Goal: Information Seeking & Learning: Compare options

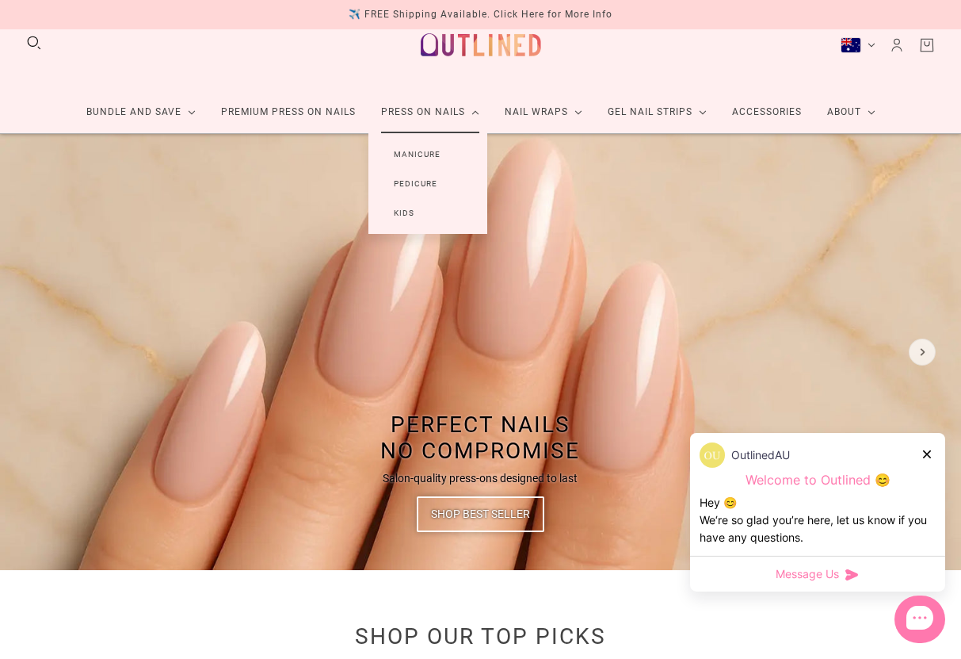
scroll to position [32, 0]
click at [422, 168] on link "Manicure" at bounding box center [416, 153] width 97 height 29
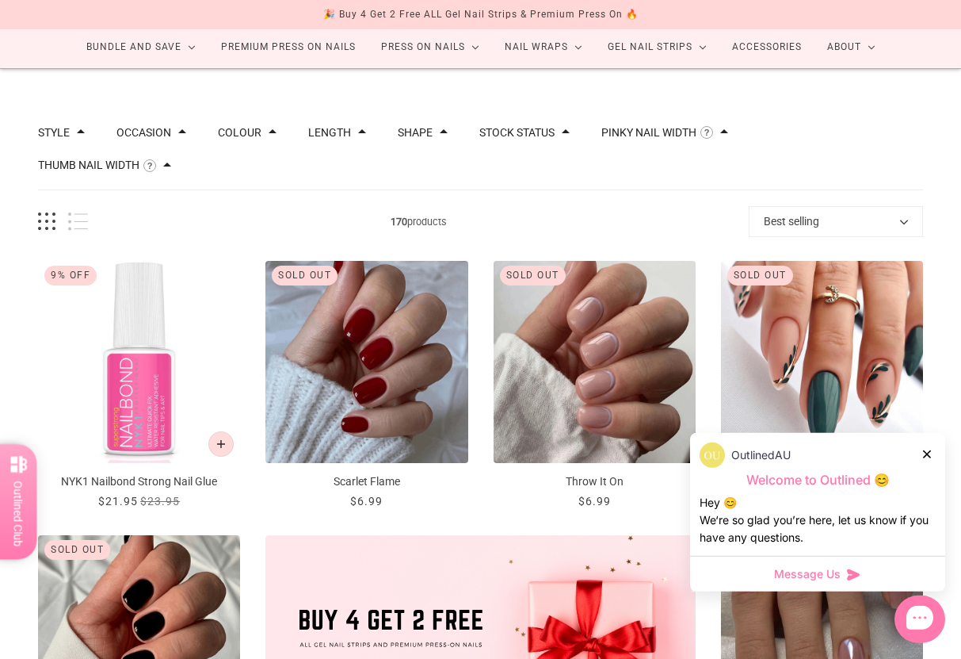
scroll to position [97, 0]
click at [912, 468] on div "OutlinedAU" at bounding box center [818, 454] width 236 height 25
click at [919, 468] on div "OutlinedAU" at bounding box center [818, 454] width 236 height 25
click at [932, 468] on div "OutlinedAU Welcome to Outlined 😊 Hey 😊 We‘re so glad you’re here, let us know i…" at bounding box center [817, 494] width 255 height 123
click at [929, 465] on div "OutlinedAU Welcome to Outlined 😊 Hey 😊 We‘re so glad you’re here, let us know i…" at bounding box center [817, 494] width 255 height 123
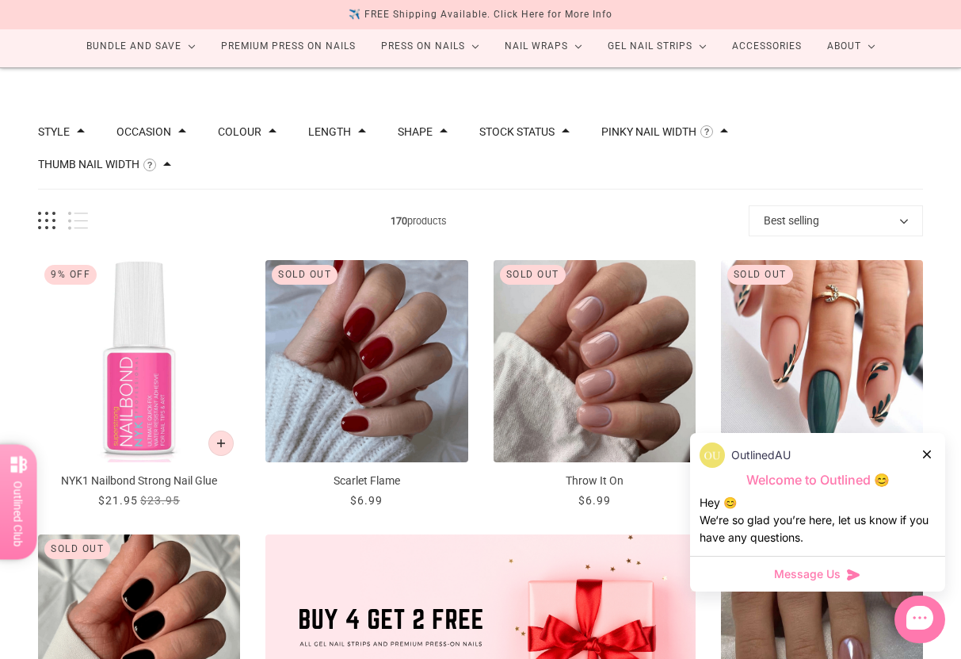
click at [928, 458] on icon at bounding box center [927, 454] width 8 height 8
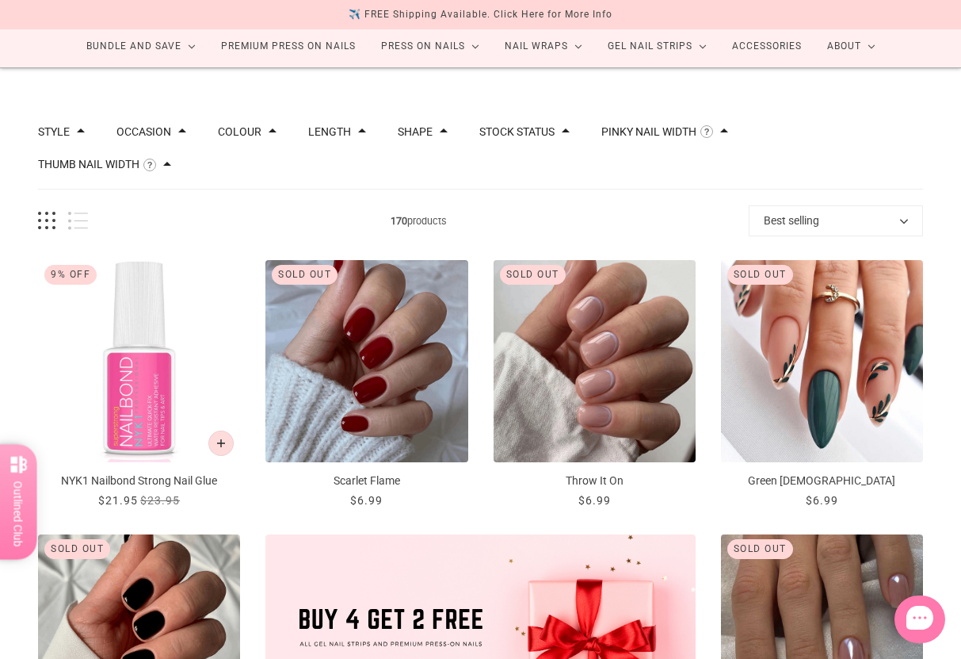
click at [922, 472] on p "Green Zen" at bounding box center [822, 480] width 202 height 17
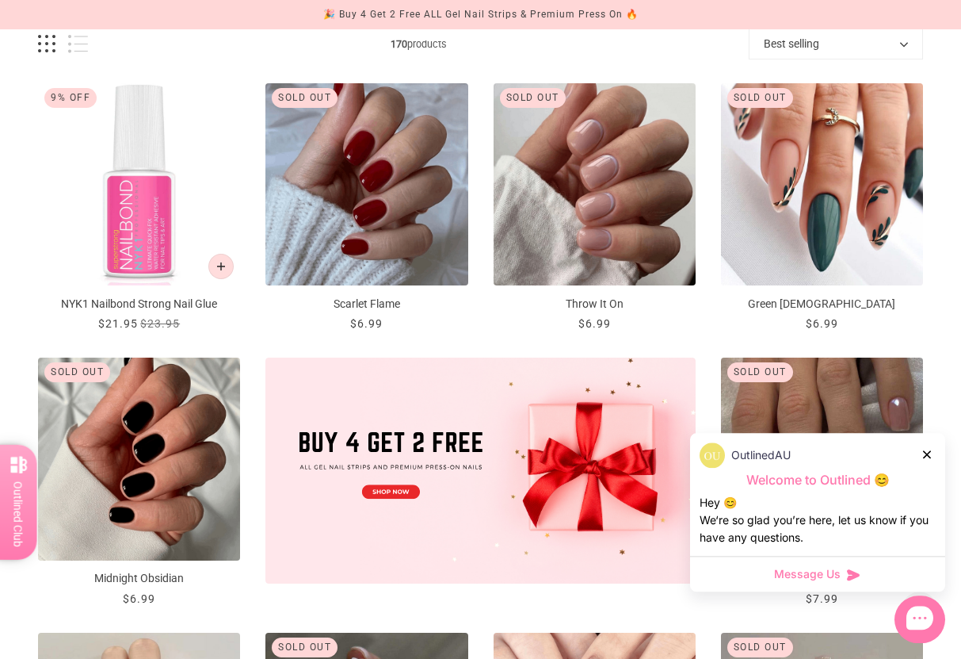
scroll to position [281, 0]
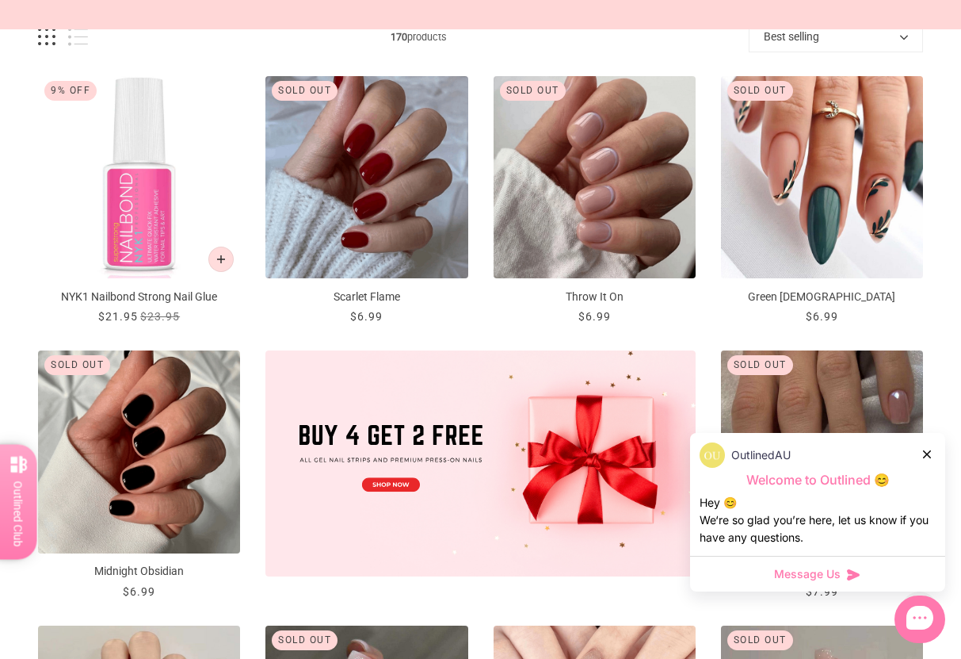
click at [926, 458] on icon at bounding box center [927, 454] width 8 height 8
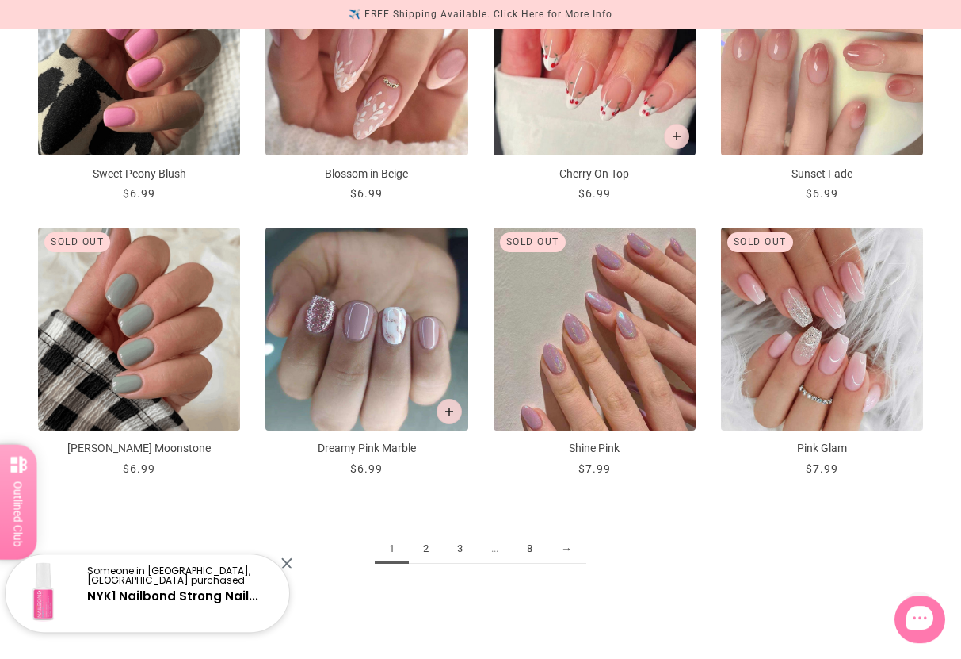
scroll to position [1501, 0]
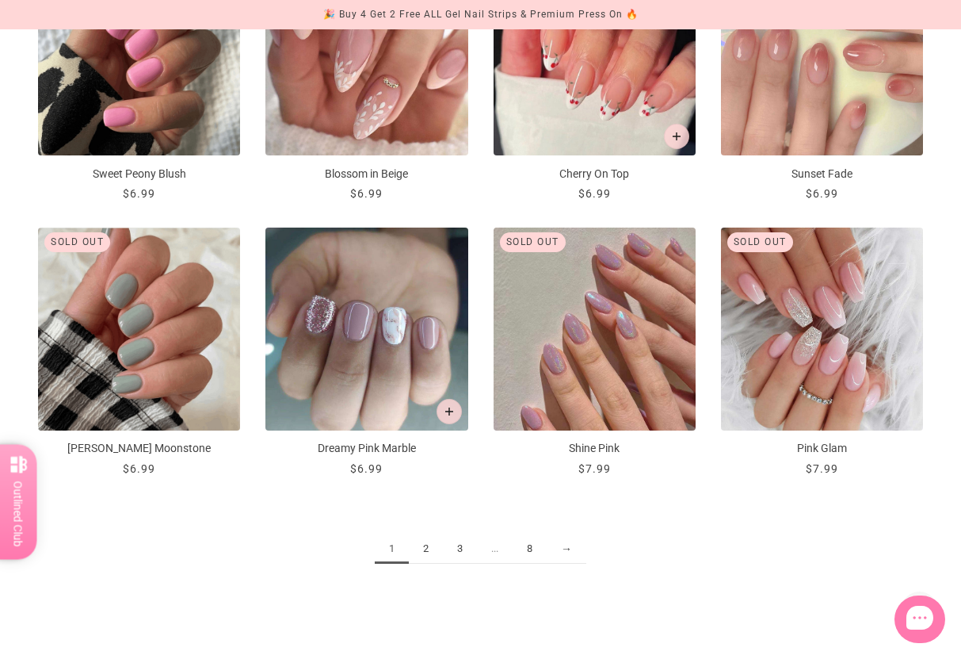
click at [422, 549] on link "2" at bounding box center [426, 548] width 34 height 29
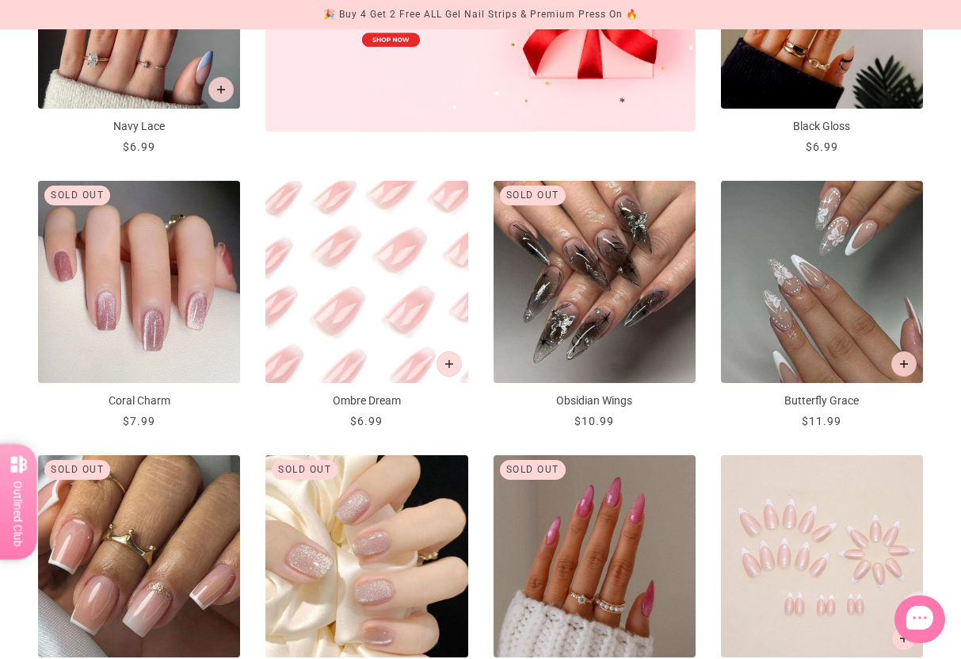
scroll to position [727, 0]
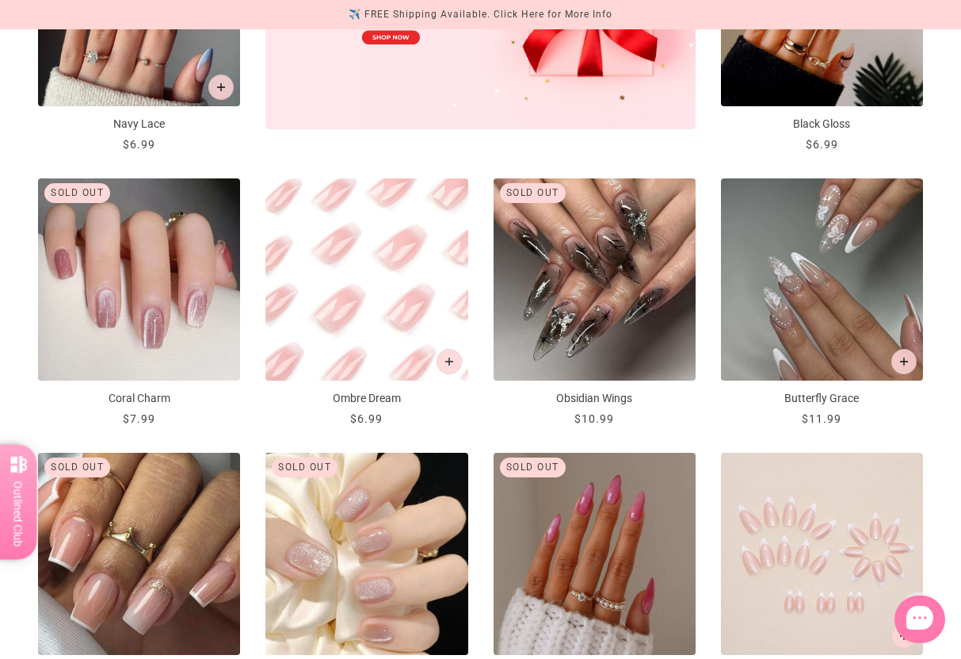
click at [377, 307] on img "Ombre Dream" at bounding box center [366, 279] width 202 height 202
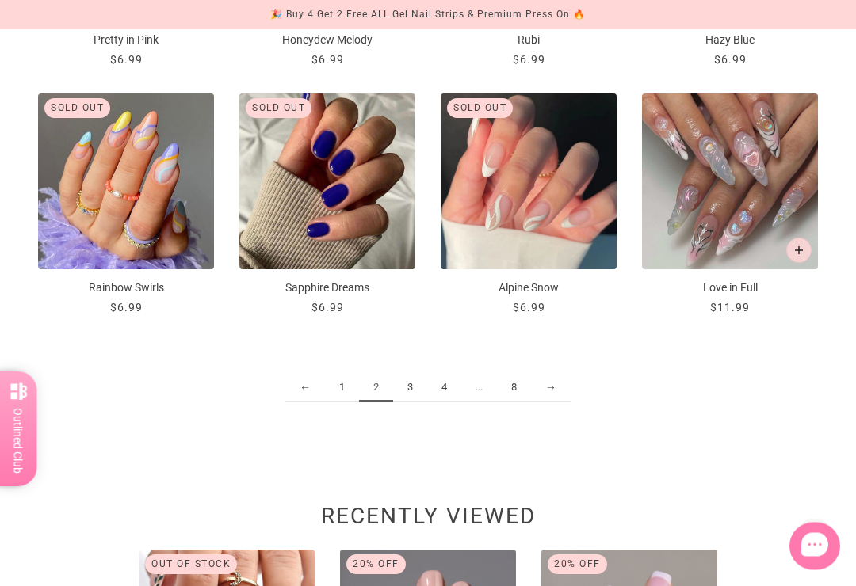
scroll to position [1503, 0]
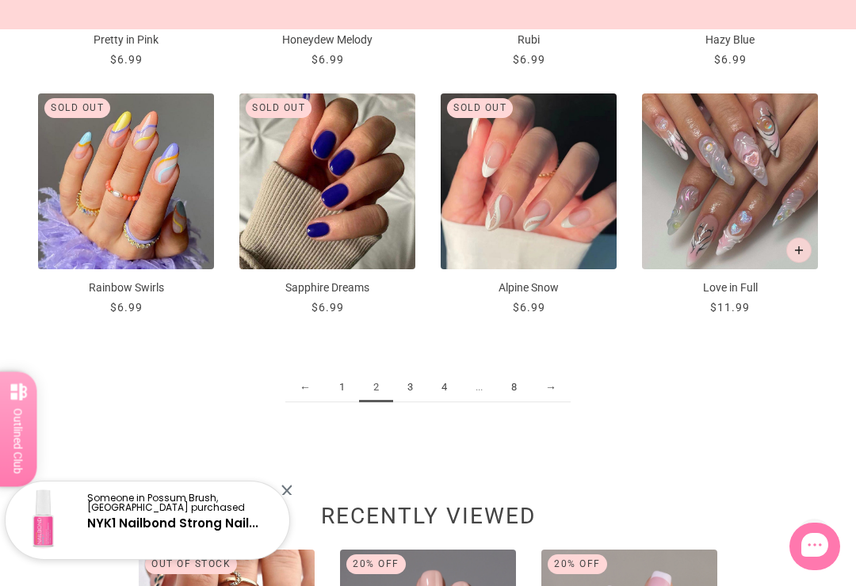
click at [419, 388] on link "3" at bounding box center [410, 387] width 34 height 29
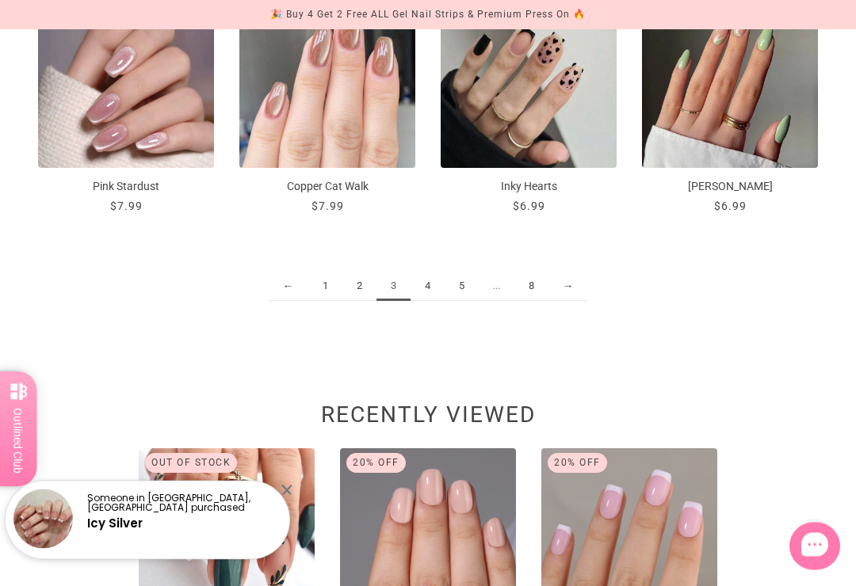
scroll to position [1605, 0]
click at [429, 283] on link "4" at bounding box center [427, 286] width 34 height 29
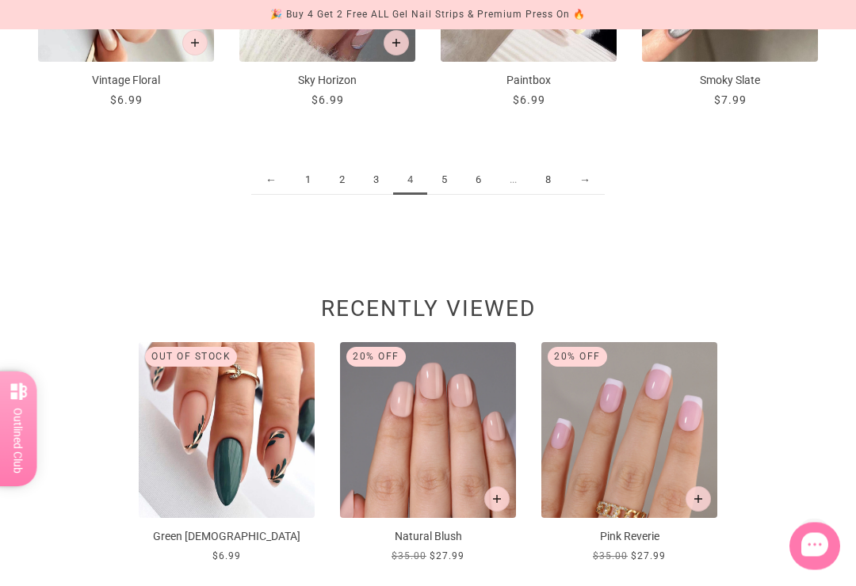
scroll to position [1711, 0]
click at [439, 174] on link "5" at bounding box center [444, 180] width 34 height 29
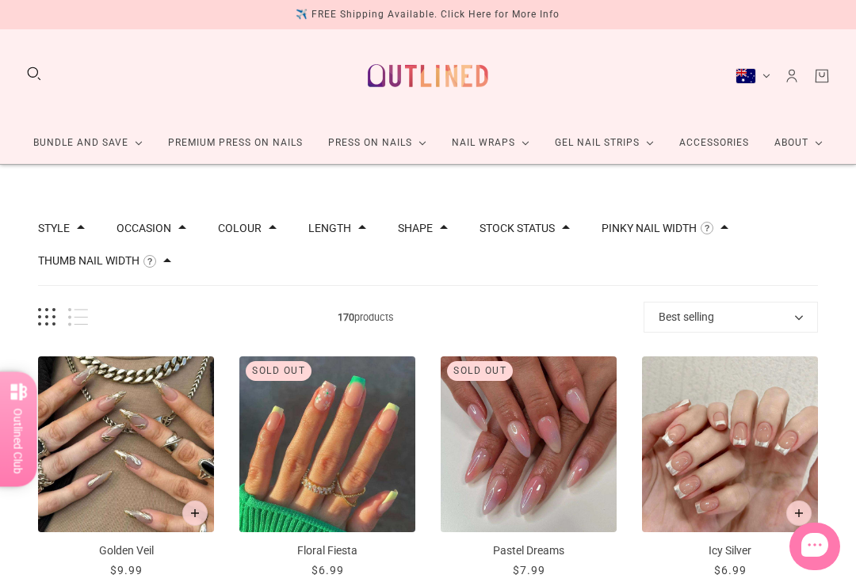
click at [139, 257] on button "Thumb Nail Width" at bounding box center [88, 260] width 101 height 11
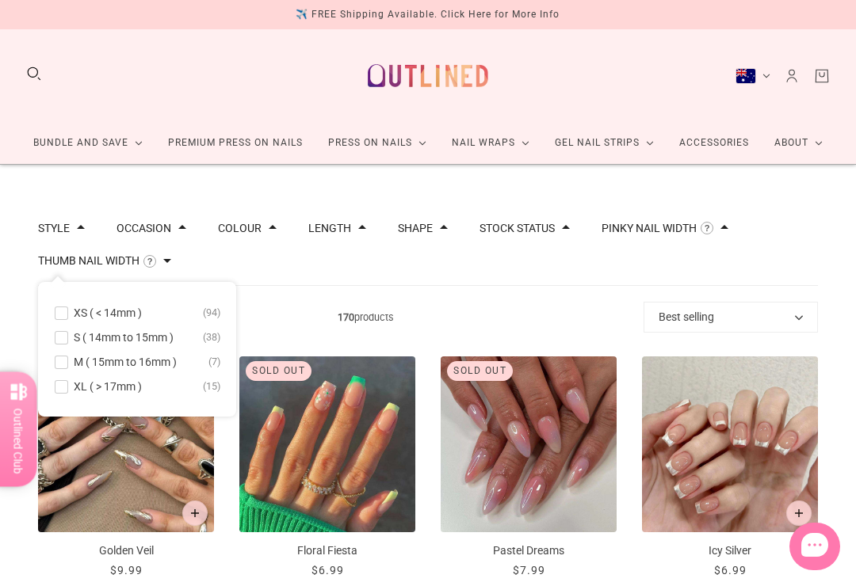
click at [67, 388] on span at bounding box center [61, 387] width 12 height 12
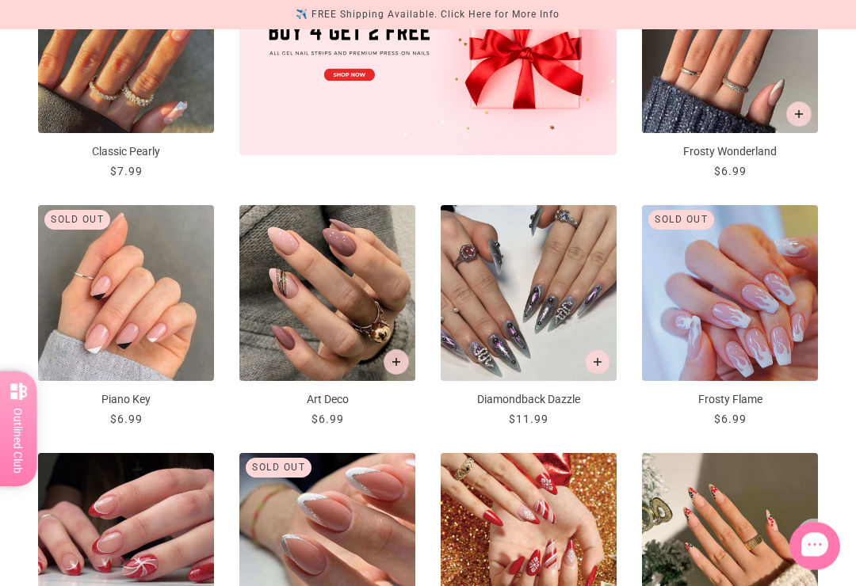
scroll to position [720, 0]
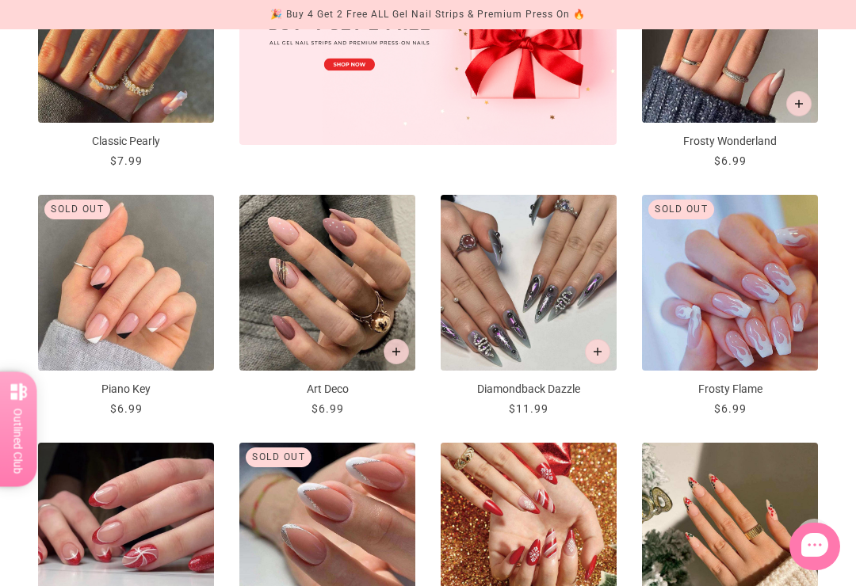
click at [530, 231] on img "Diamondback Dazzle" at bounding box center [529, 283] width 176 height 176
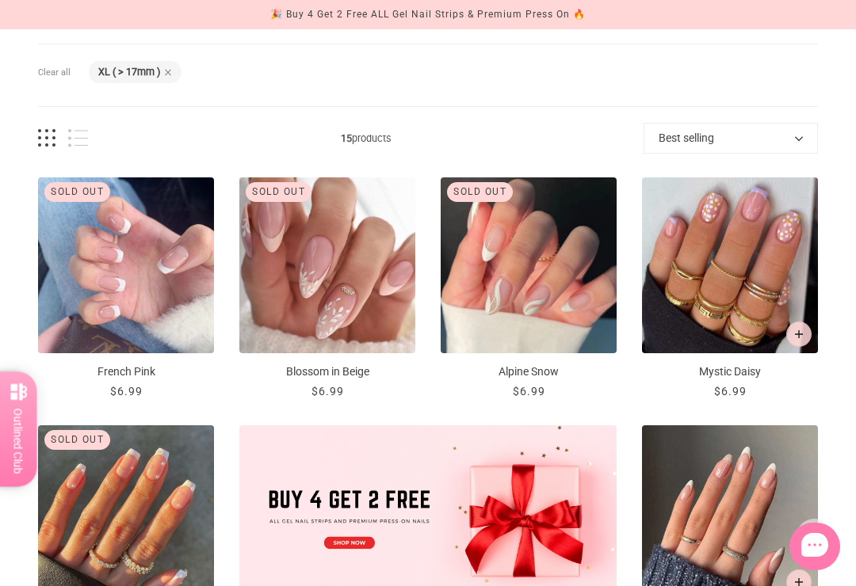
scroll to position [240, 6]
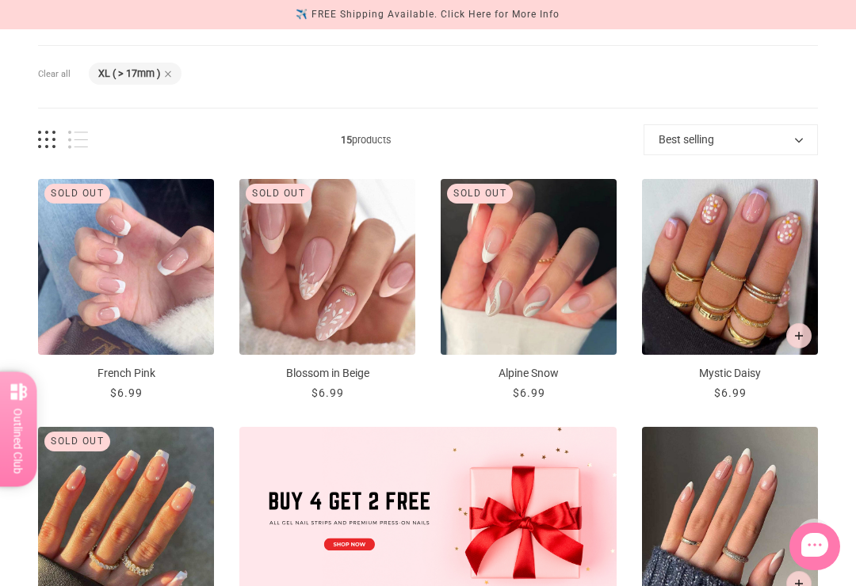
click at [716, 281] on img "Mystic Daisy" at bounding box center [730, 267] width 176 height 176
